Goal: Task Accomplishment & Management: Manage account settings

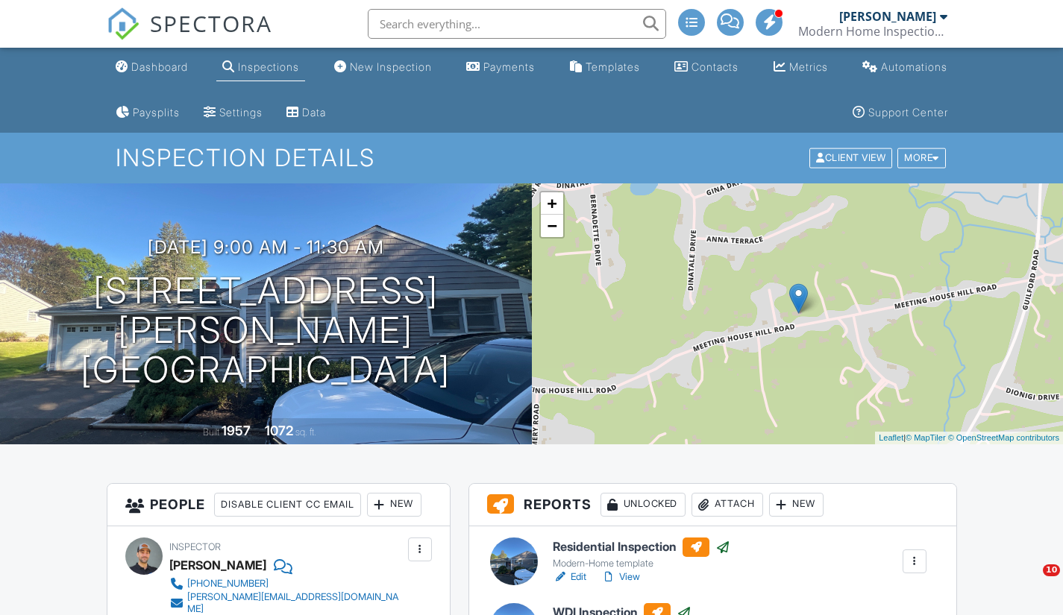
drag, startPoint x: 0, startPoint y: 0, endPoint x: 157, endPoint y: 70, distance: 172.3
click at [157, 70] on div "Dashboard" at bounding box center [159, 66] width 57 height 13
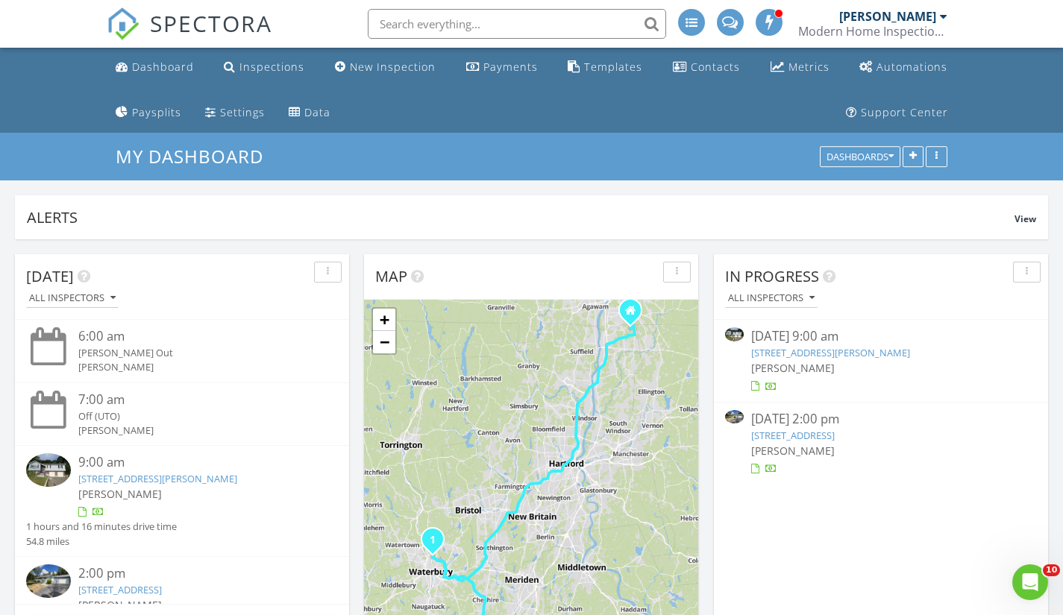
click at [839, 426] on div "08/27/25 2:00 pm" at bounding box center [881, 419] width 260 height 19
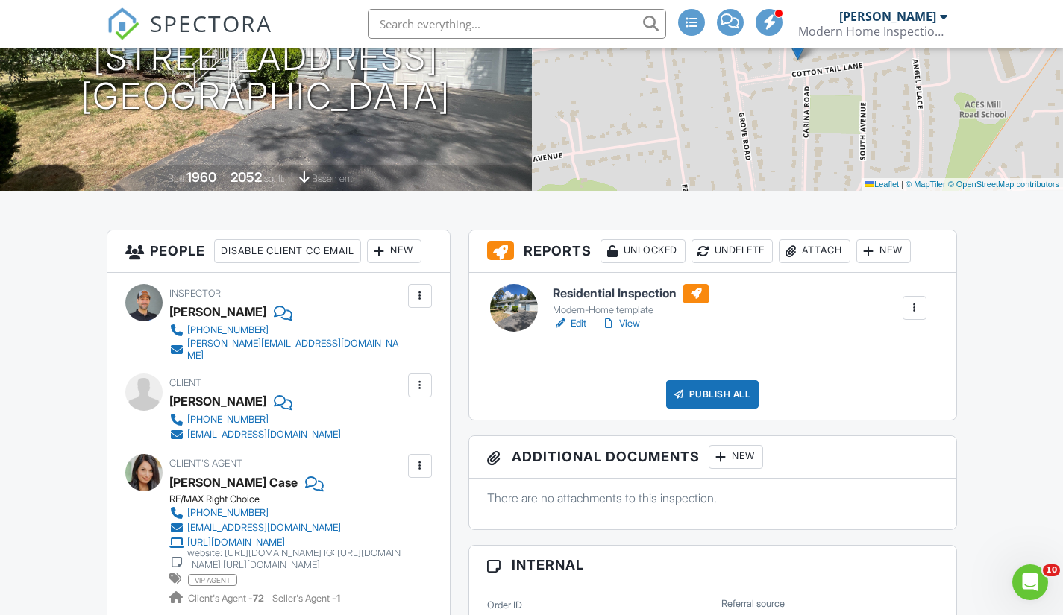
scroll to position [254, 0]
click at [576, 323] on link "Edit" at bounding box center [570, 323] width 34 height 15
